Goal: Task Accomplishment & Management: Use online tool/utility

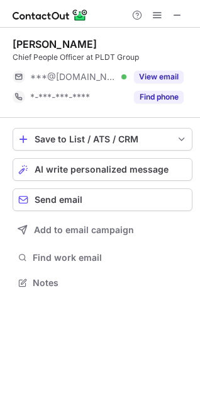
scroll to position [274, 200]
click at [186, 10] on div at bounding box center [157, 15] width 61 height 15
drag, startPoint x: 183, startPoint y: 14, endPoint x: 149, endPoint y: 18, distance: 34.2
click at [183, 14] on button at bounding box center [177, 15] width 15 height 15
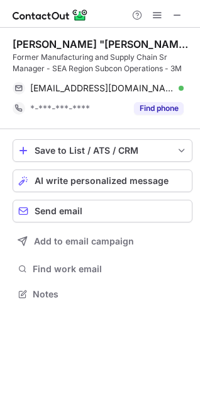
scroll to position [286, 200]
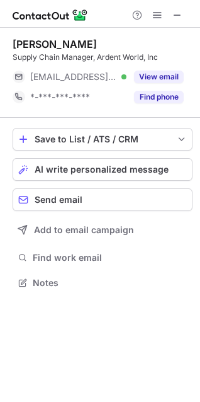
scroll to position [274, 200]
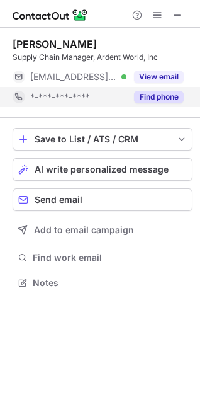
click at [142, 96] on button "Find phone" at bounding box center [159, 97] width 50 height 13
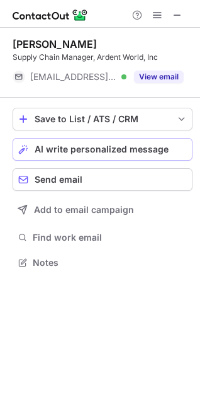
scroll to position [254, 200]
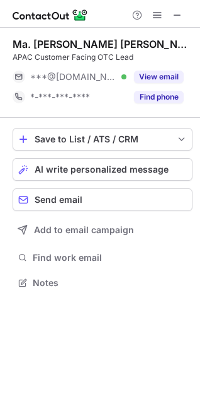
scroll to position [274, 200]
